Goal: Contribute content: Add original content to the website for others to see

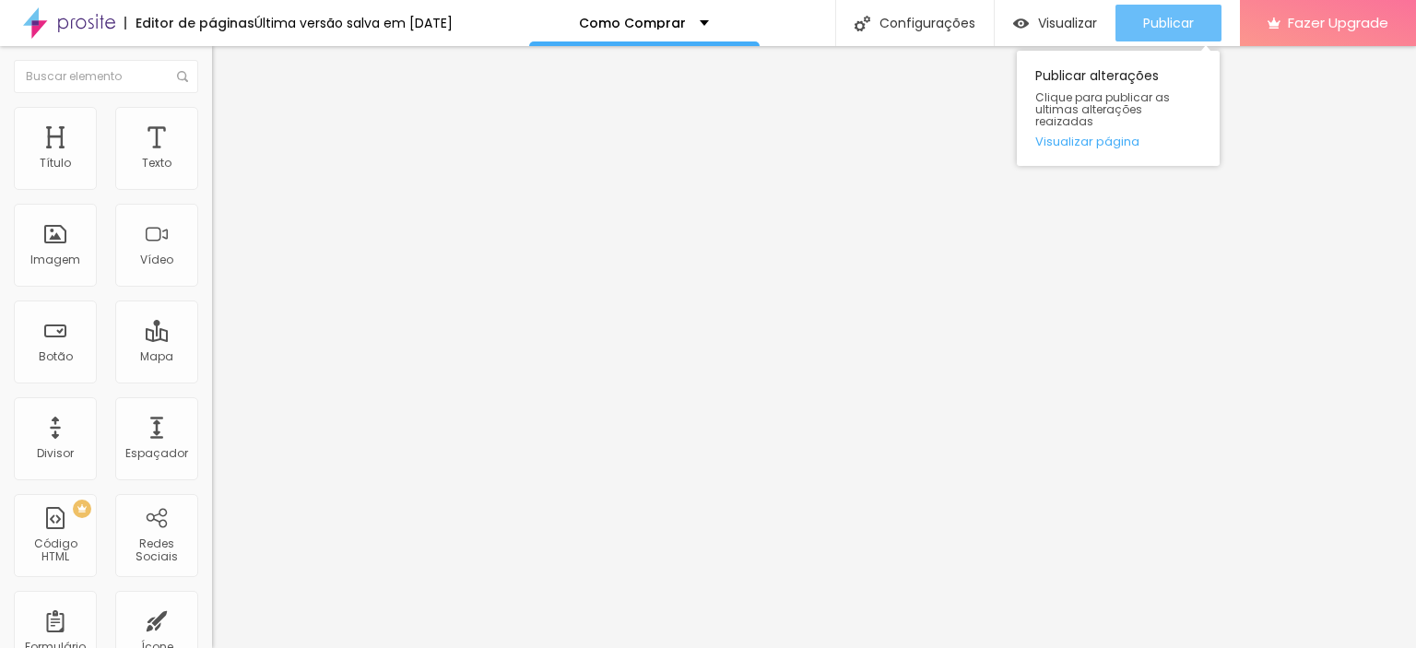
click at [1165, 19] on span "Publicar" at bounding box center [1168, 23] width 51 height 15
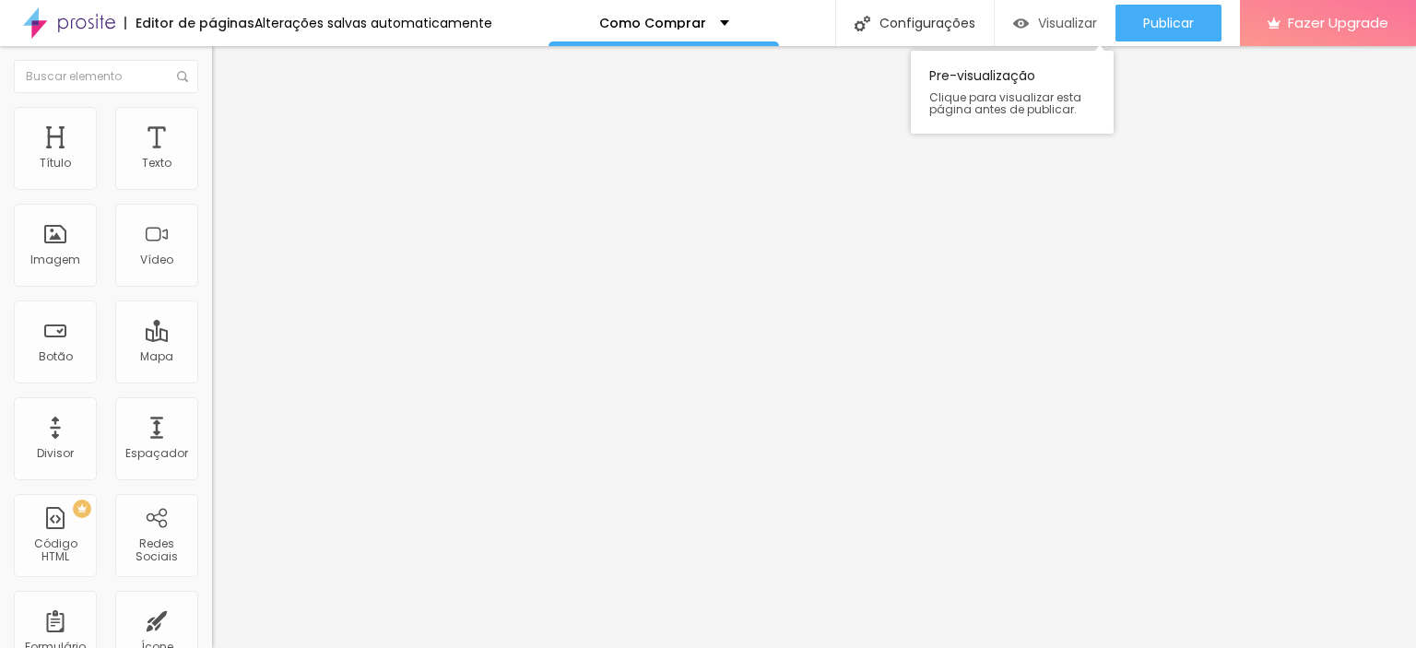
click at [1044, 38] on div "Visualizar" at bounding box center [1055, 23] width 84 height 37
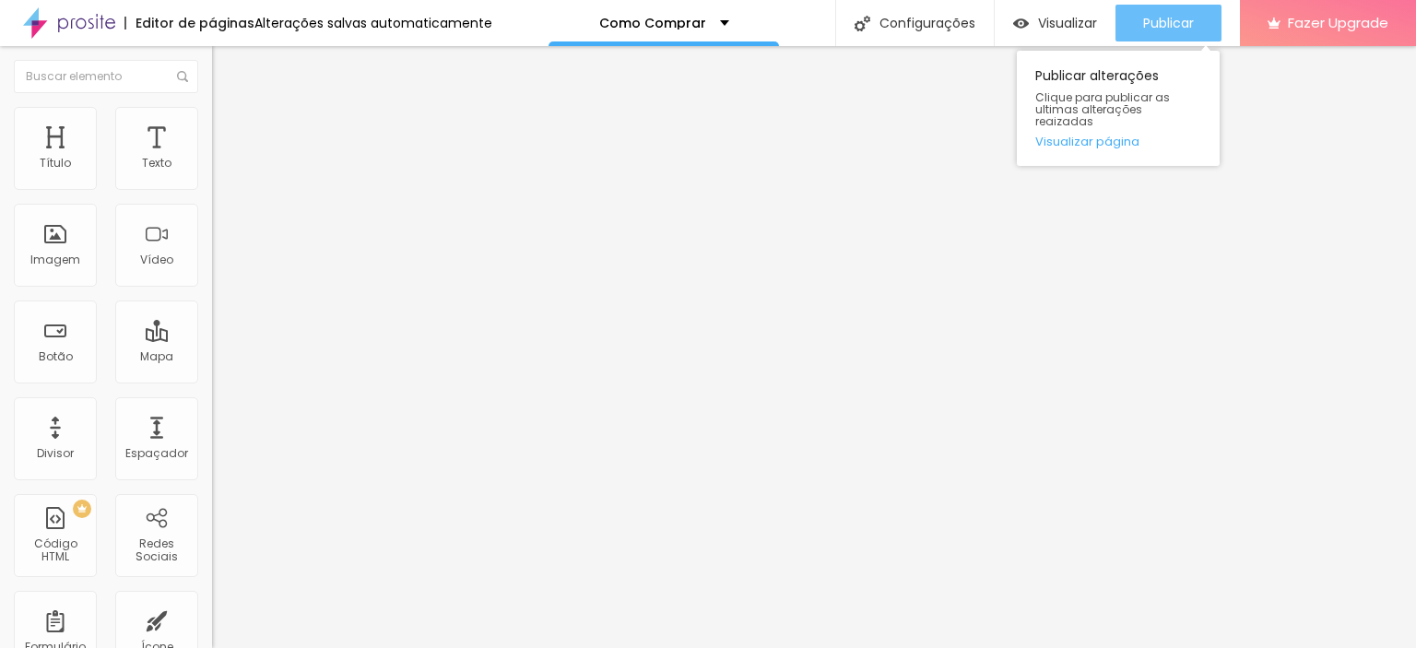
click at [1182, 24] on span "Publicar" at bounding box center [1168, 23] width 51 height 15
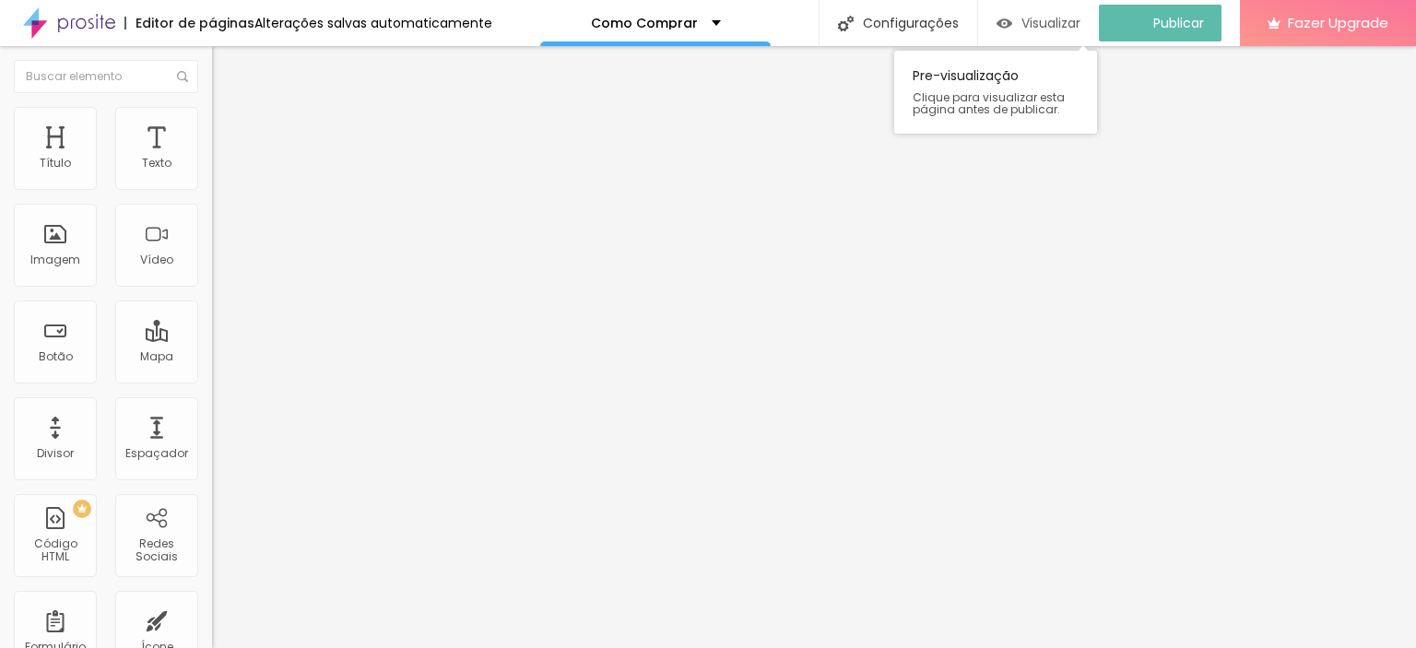
click at [1059, 21] on span "Visualizar" at bounding box center [1050, 23] width 59 height 15
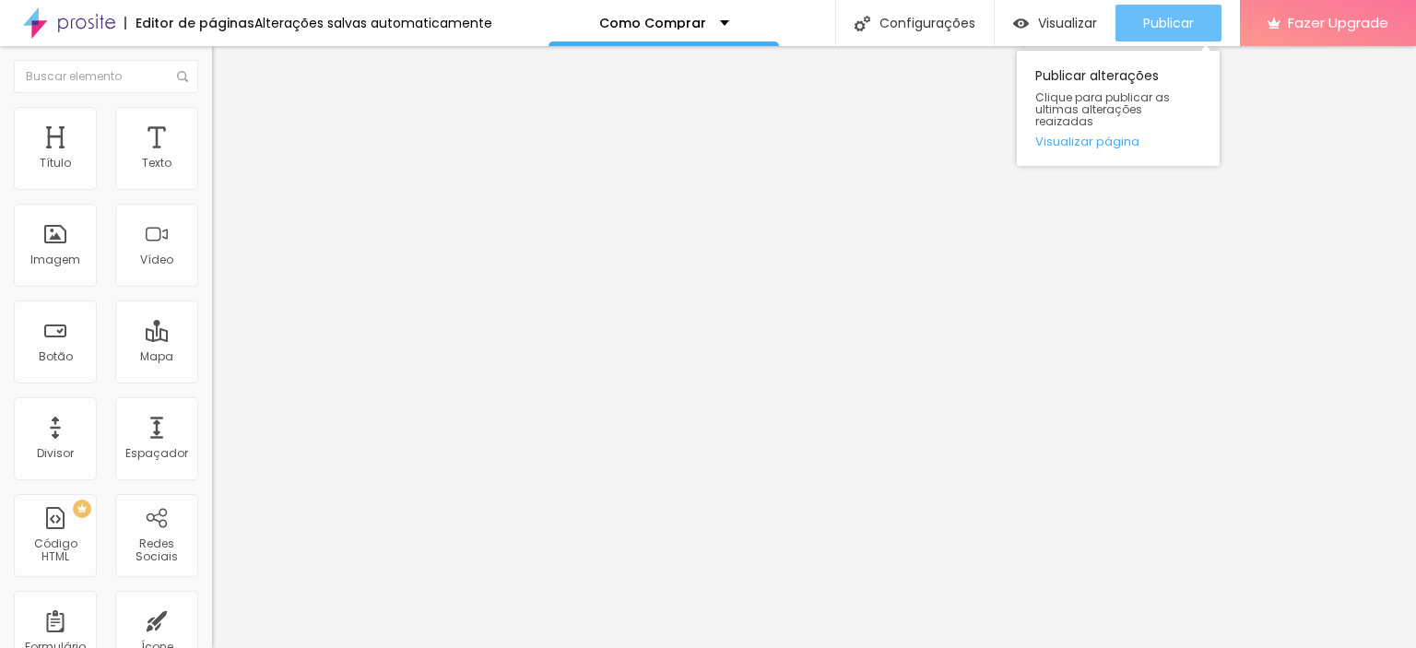
click at [1159, 18] on span "Publicar" at bounding box center [1168, 23] width 51 height 15
click at [1185, 36] on div "Publicar" at bounding box center [1168, 23] width 51 height 37
click at [1173, 16] on span "Publicar" at bounding box center [1168, 23] width 51 height 15
click at [1188, 22] on span "Publicar" at bounding box center [1168, 23] width 51 height 15
click at [1143, 21] on span "Publicar" at bounding box center [1168, 23] width 51 height 15
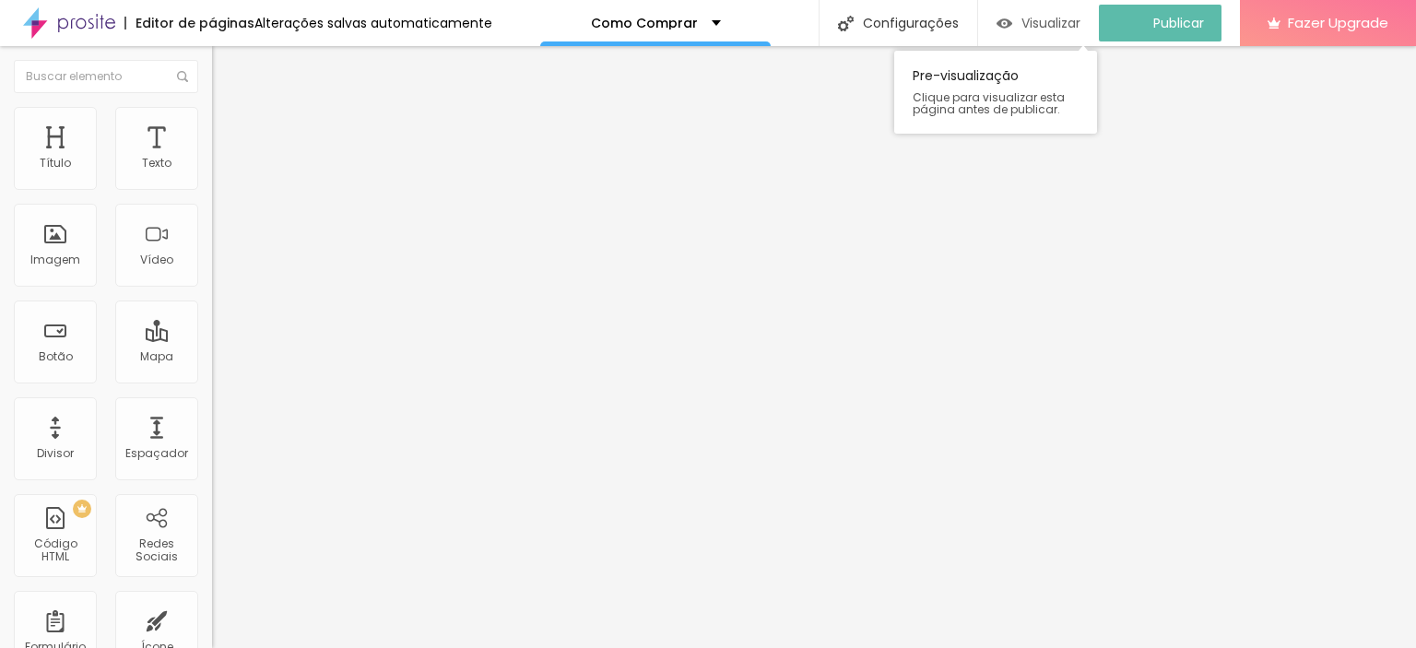
click at [1036, 30] on span "Visualizar" at bounding box center [1050, 23] width 59 height 15
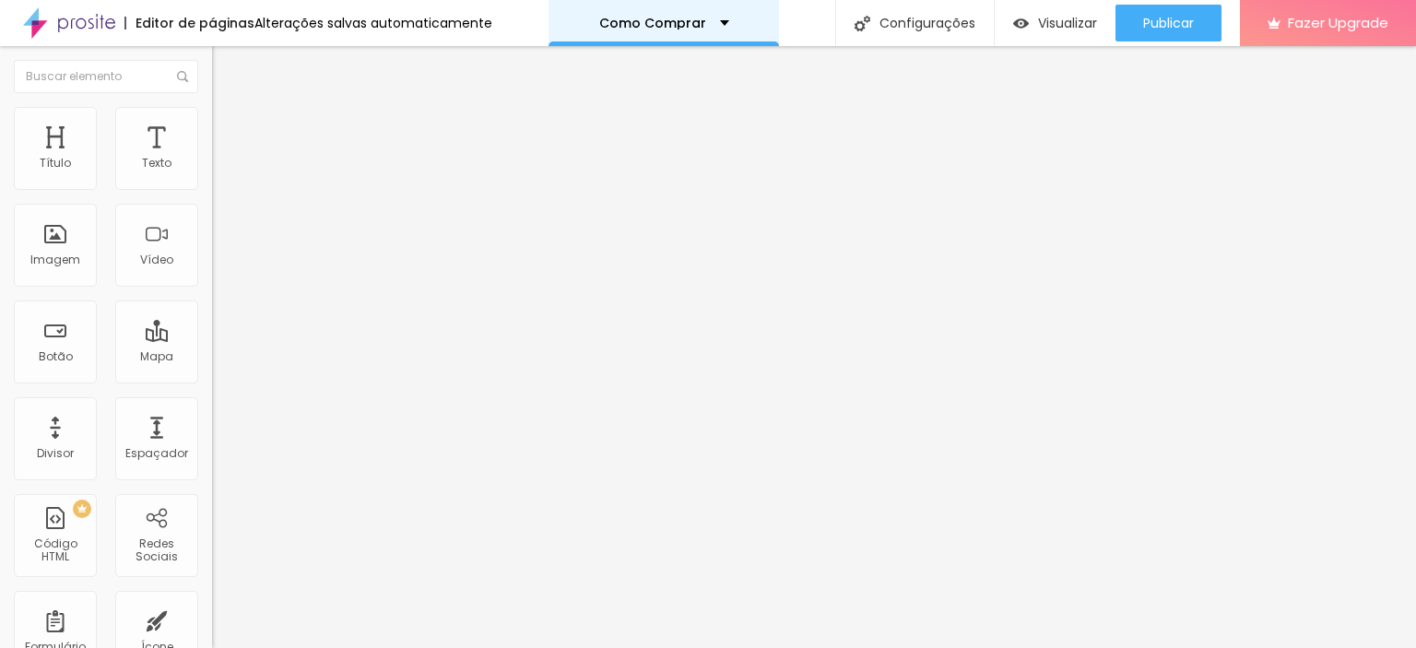
click at [668, 29] on p "Como Comprar" at bounding box center [652, 23] width 107 height 13
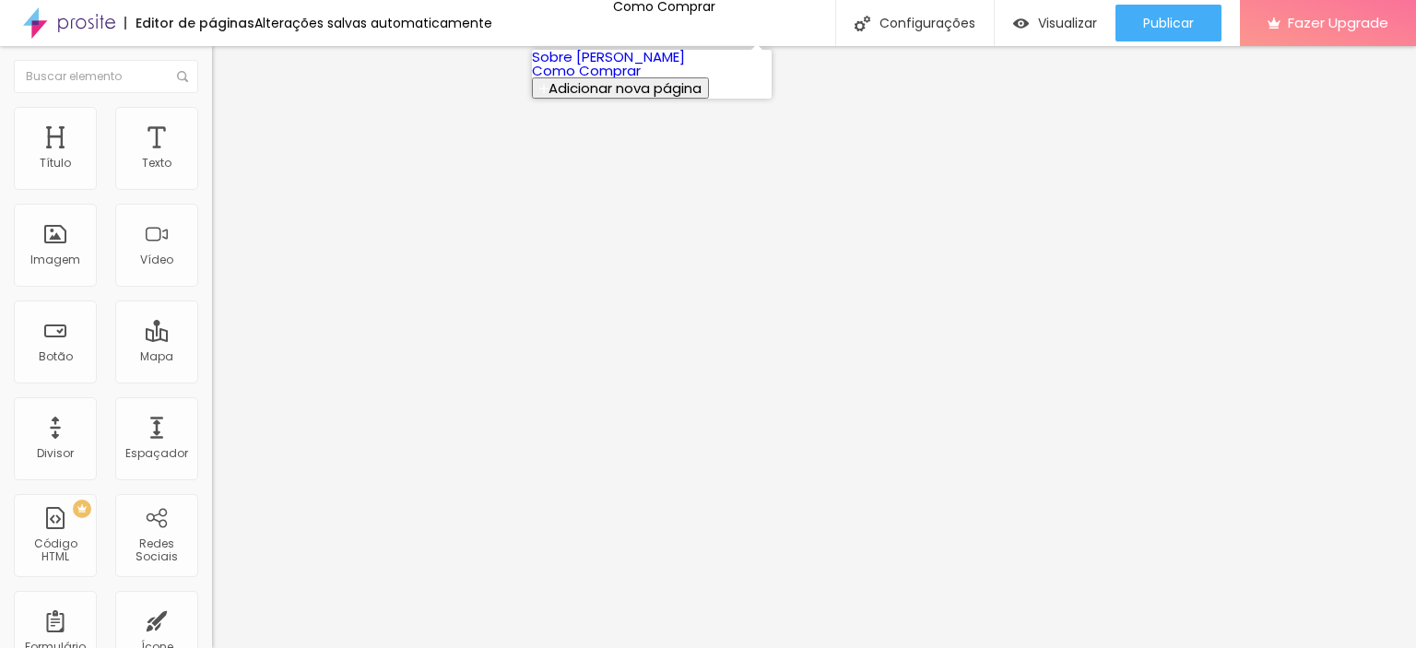
click at [627, 66] on link "Sobre [PERSON_NAME]" at bounding box center [608, 56] width 153 height 19
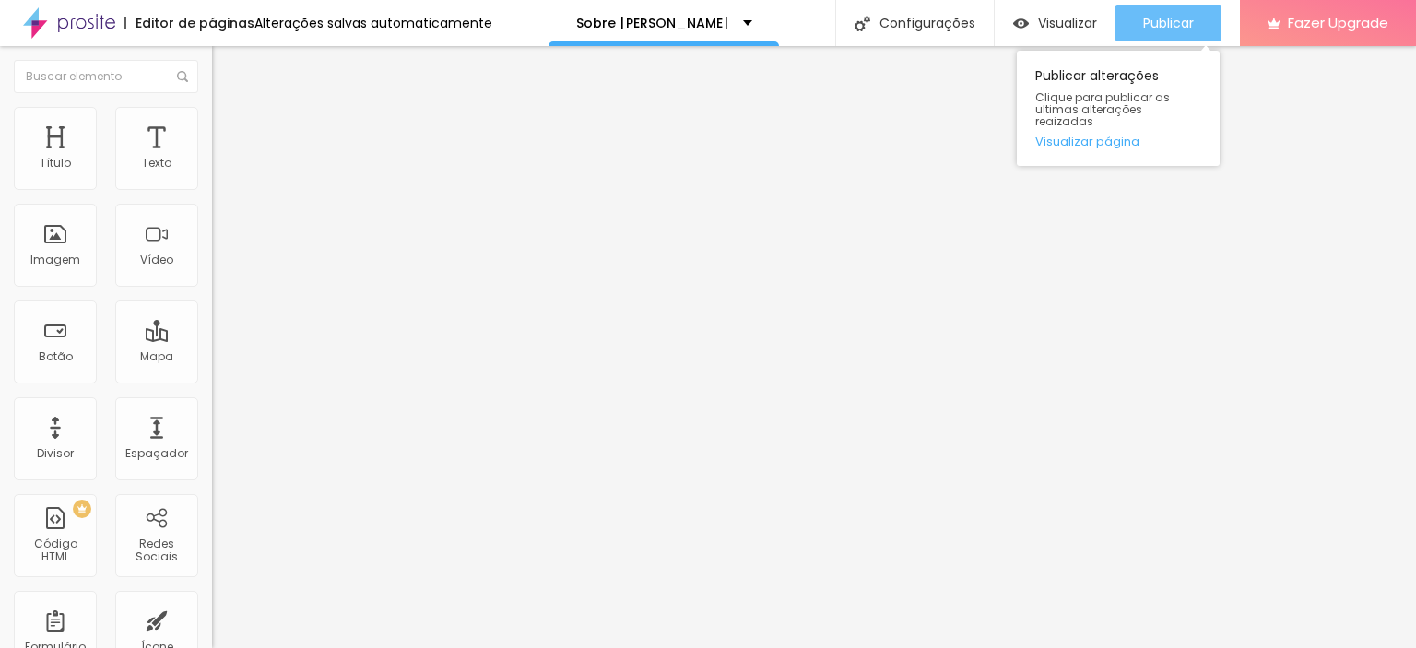
click at [1170, 28] on span "Publicar" at bounding box center [1168, 23] width 51 height 15
click at [1176, 24] on span "Publicar" at bounding box center [1168, 23] width 51 height 15
click at [1176, 25] on span "Publicar" at bounding box center [1168, 23] width 51 height 15
